Goal: Transaction & Acquisition: Purchase product/service

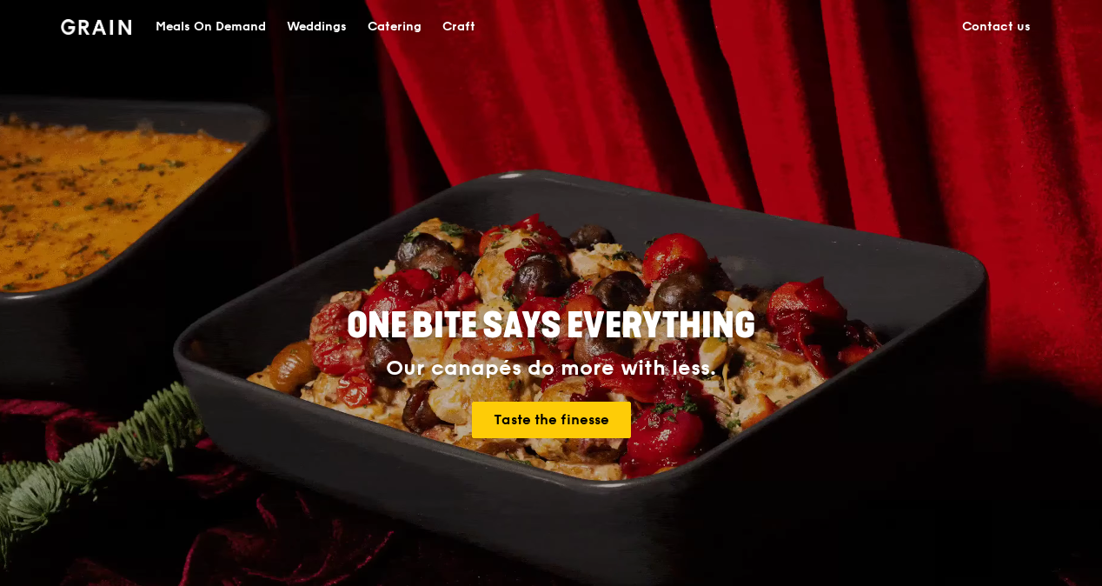
click at [384, 30] on div "Catering" at bounding box center [395, 27] width 54 height 52
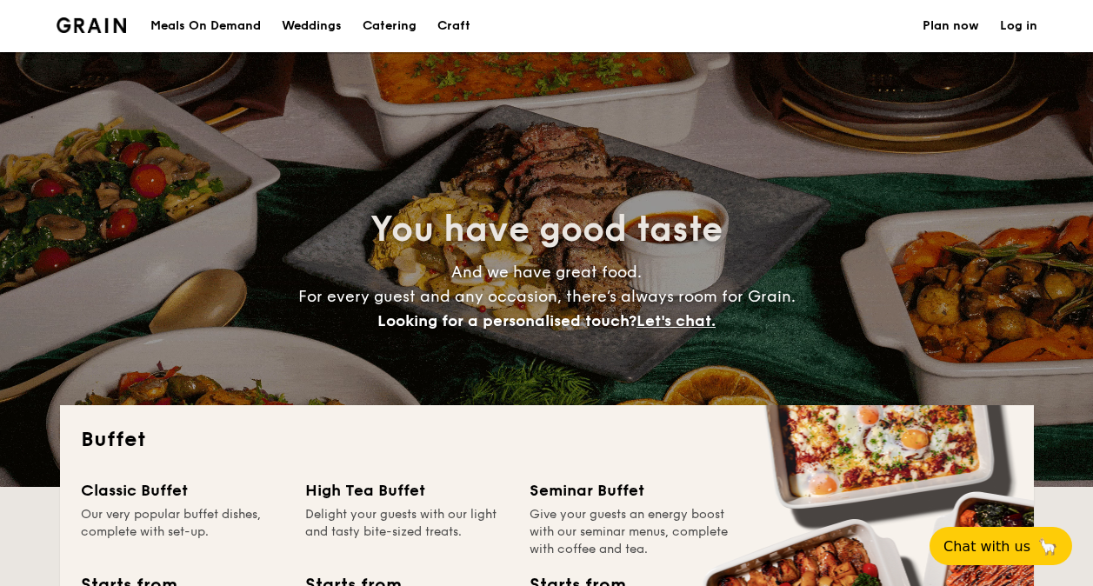
select select
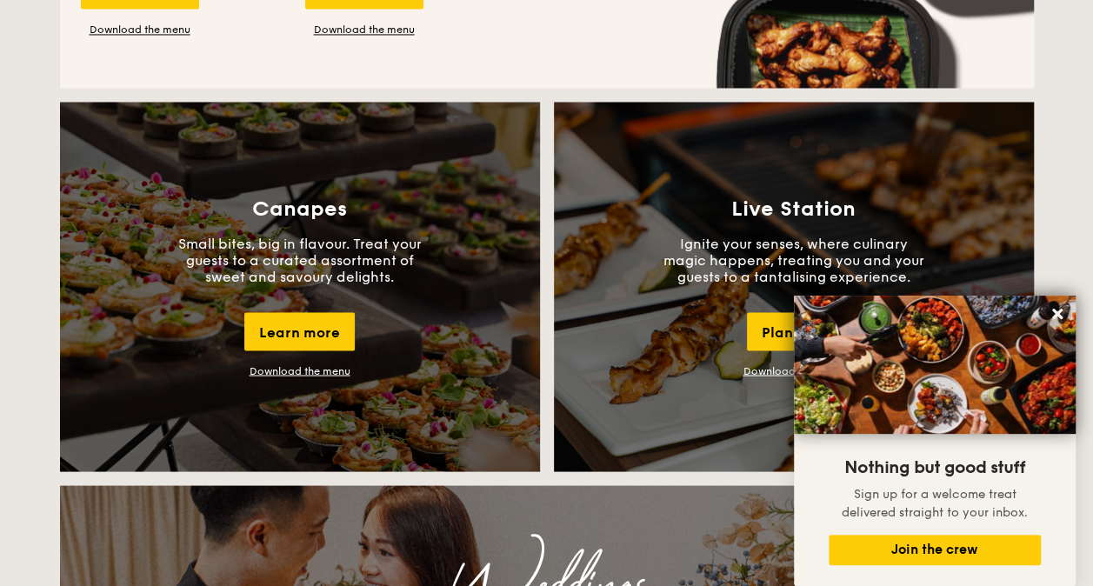
scroll to position [1565, 0]
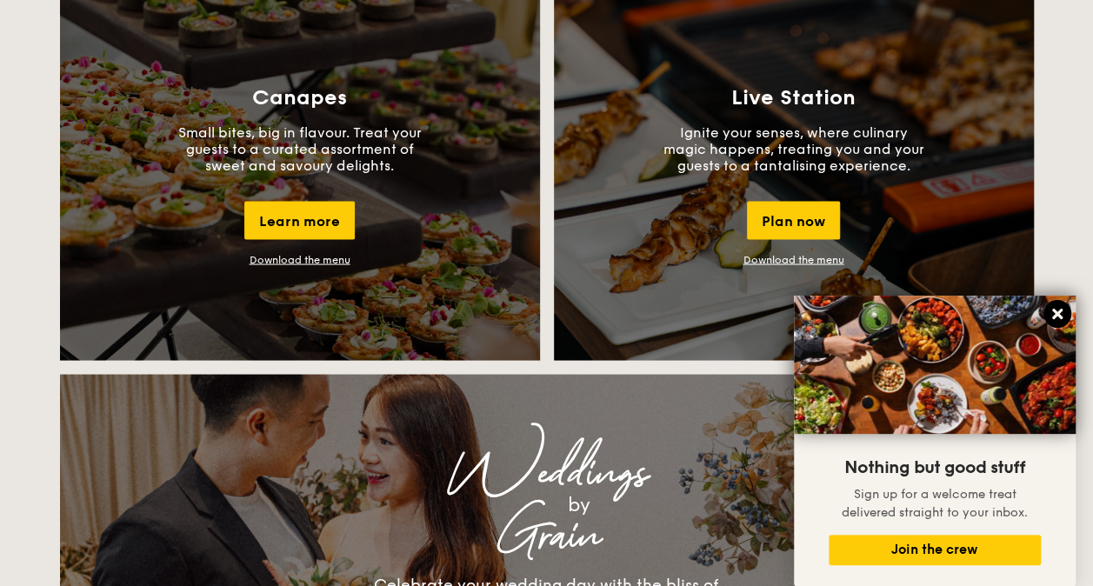
click at [1067, 309] on button at bounding box center [1057, 314] width 28 height 28
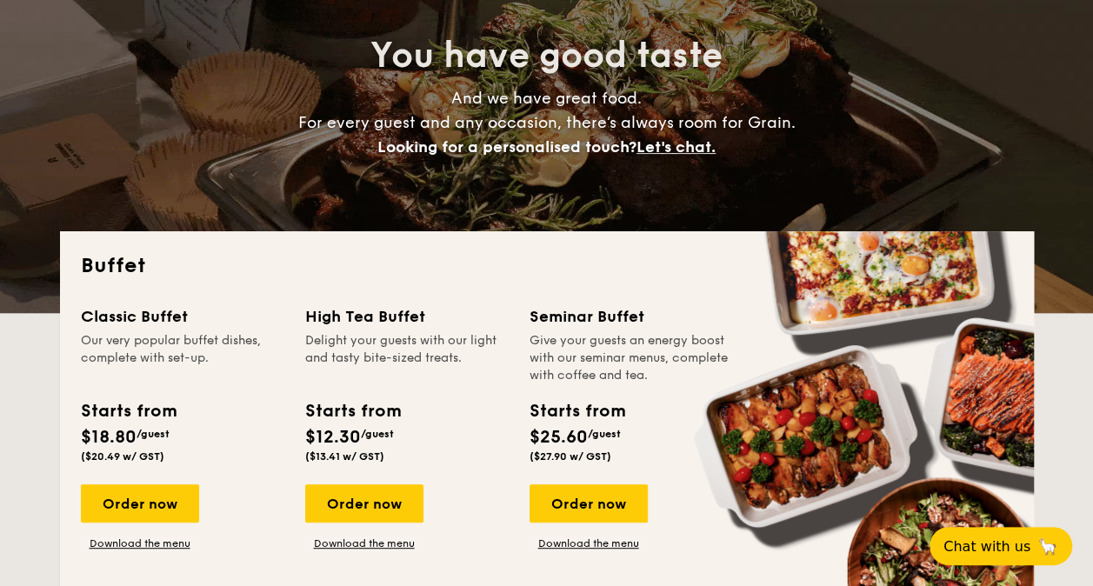
scroll to position [0, 0]
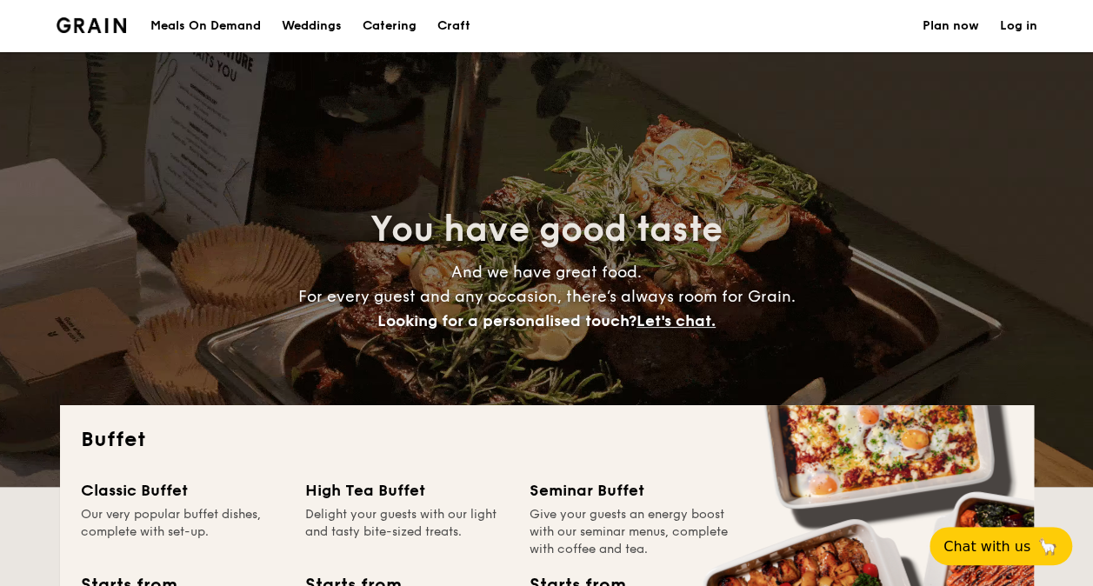
click at [229, 14] on div "Meals On Demand" at bounding box center [205, 26] width 110 height 52
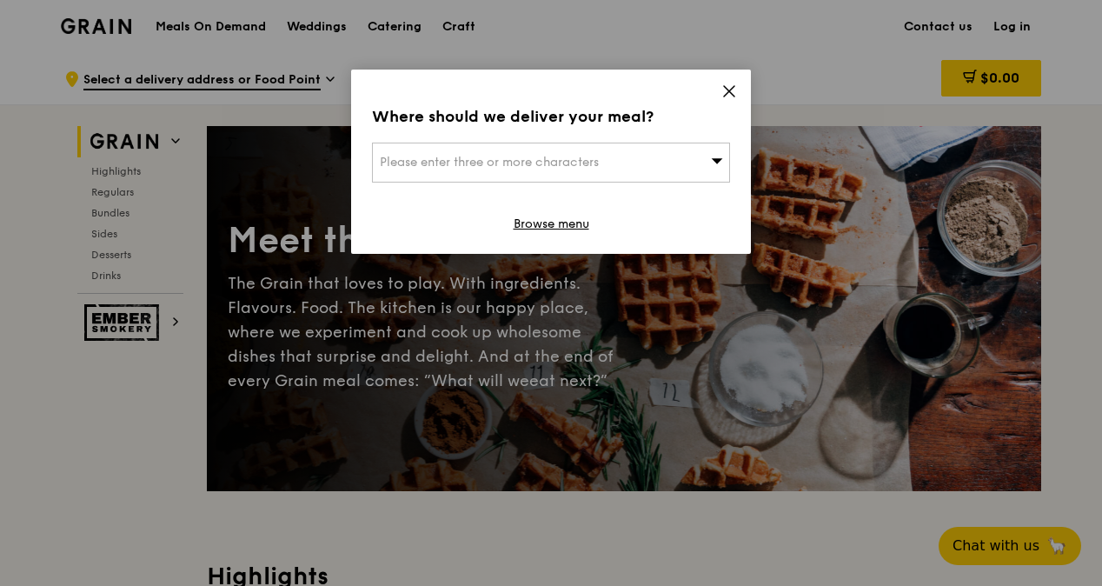
click at [732, 76] on div "Where should we deliver your meal? Please enter three or more characters Browse…" at bounding box center [551, 162] width 400 height 184
click at [728, 85] on icon at bounding box center [729, 91] width 16 height 16
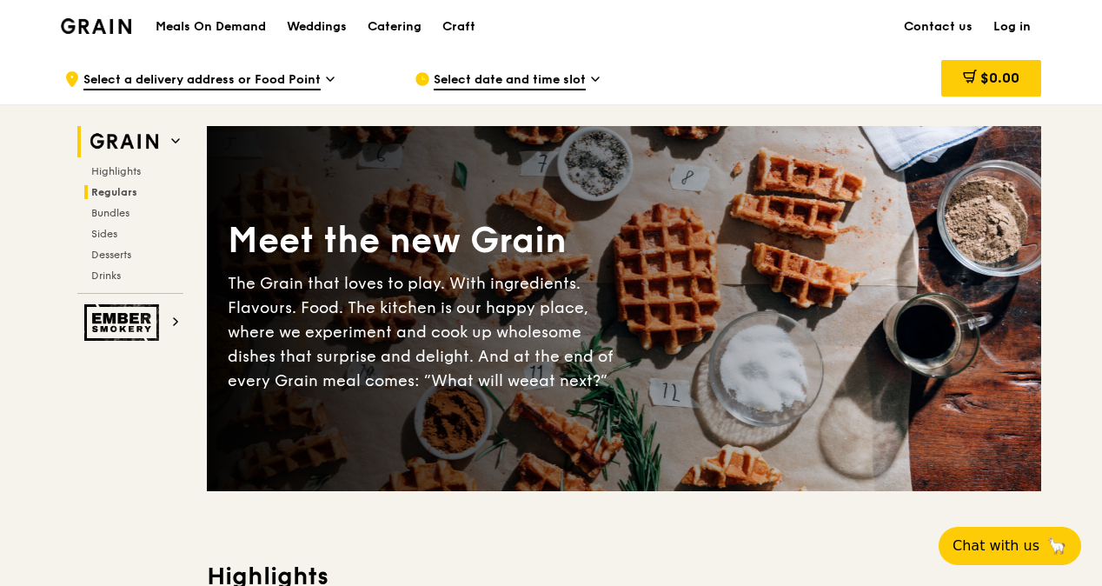
click at [110, 189] on span "Regulars" at bounding box center [114, 192] width 46 height 12
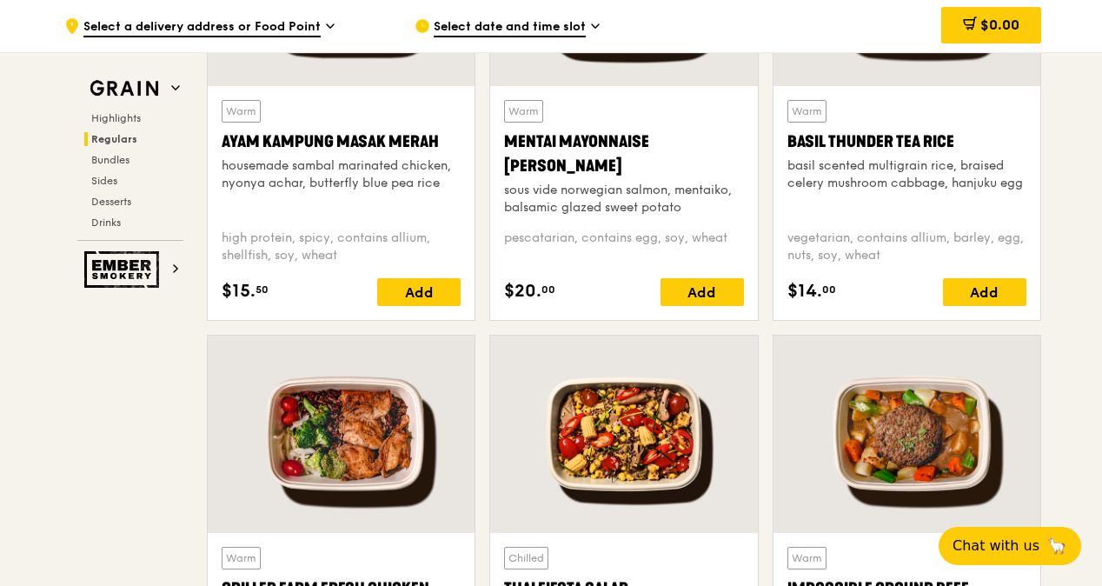
scroll to position [1490, 0]
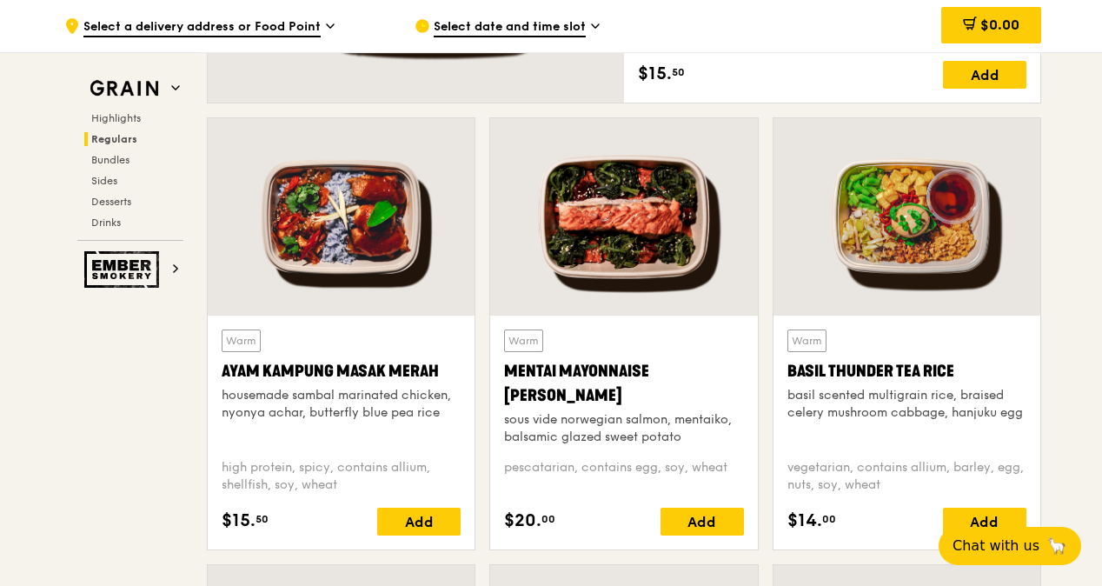
drag, startPoint x: 786, startPoint y: 273, endPoint x: 87, endPoint y: 353, distance: 703.4
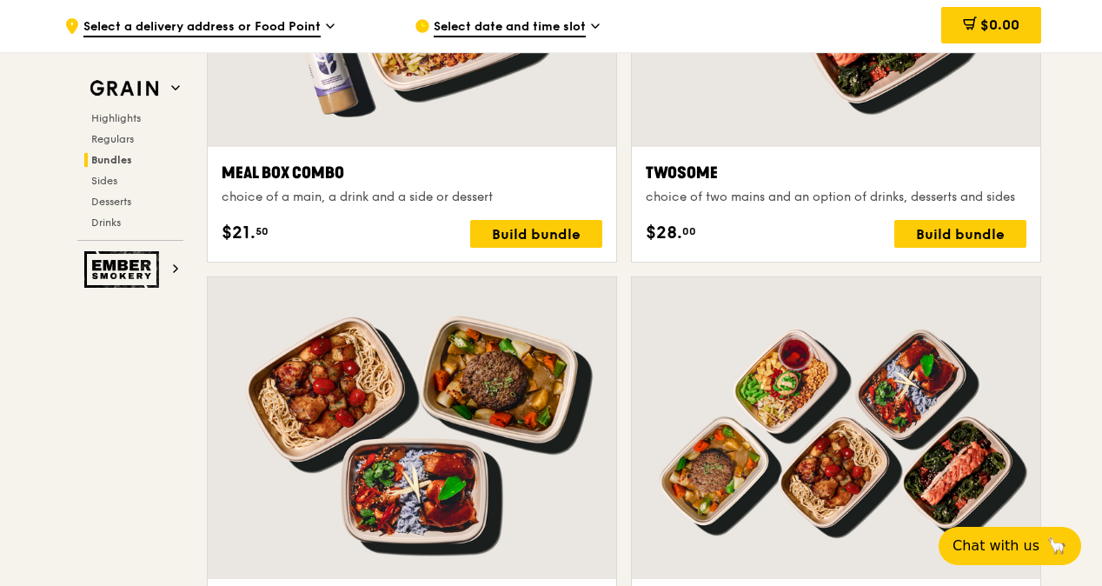
scroll to position [2968, 0]
